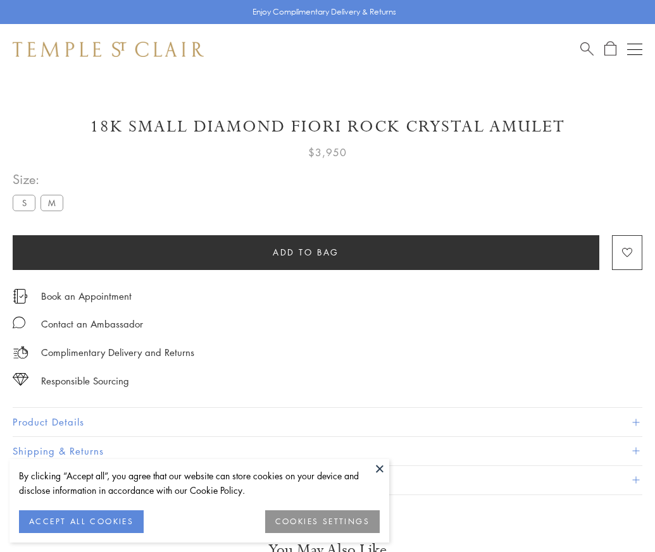
scroll to position [12, 0]
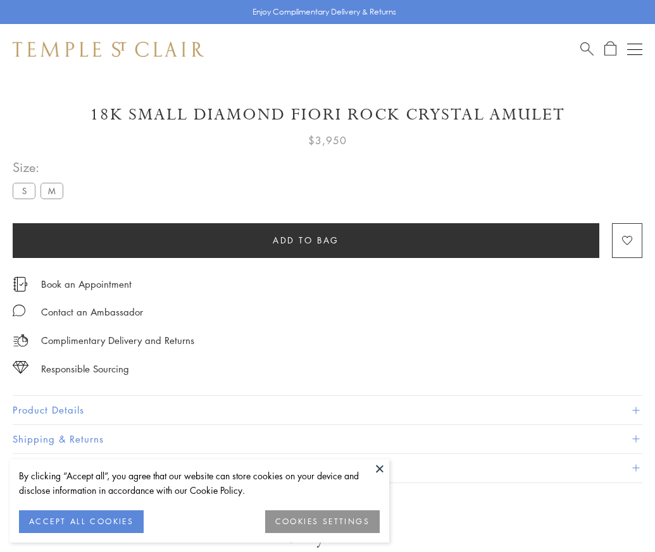
click at [306, 240] on span "Add to bag" at bounding box center [306, 240] width 66 height 14
